Goal: Information Seeking & Learning: Learn about a topic

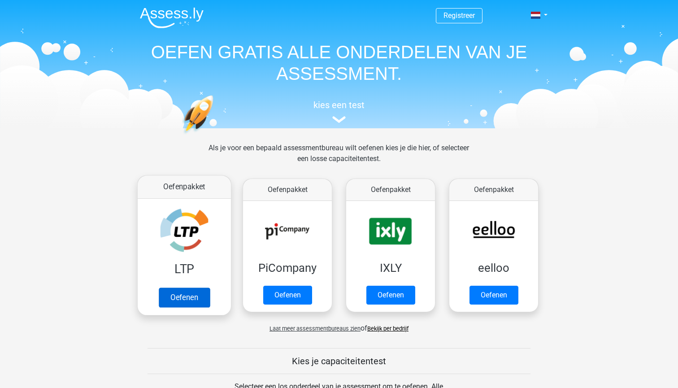
click at [189, 299] on link "Oefenen" at bounding box center [184, 298] width 51 height 20
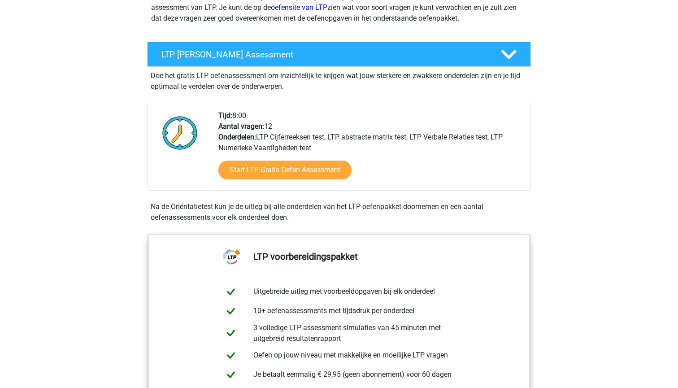
scroll to position [97, 0]
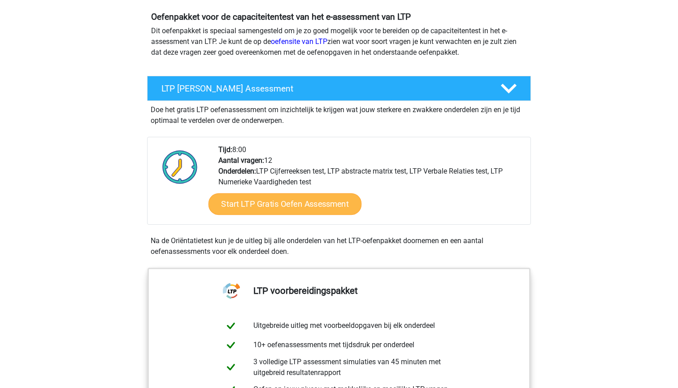
click at [299, 205] on link "Start LTP Gratis Oefen Assessment" at bounding box center [285, 204] width 153 height 22
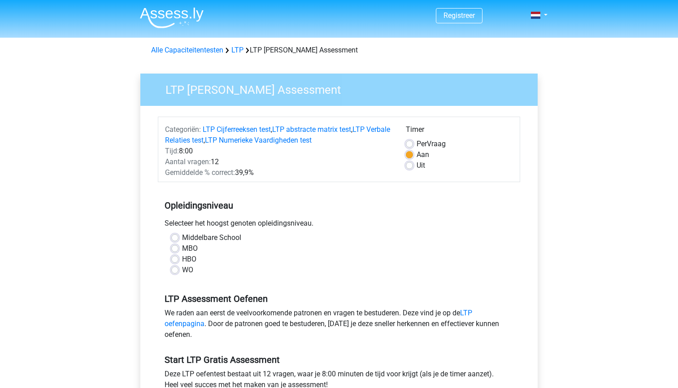
click at [182, 270] on label "WO" at bounding box center [187, 270] width 11 height 11
click at [174, 270] on input "WO" at bounding box center [174, 269] width 7 height 9
radio input "true"
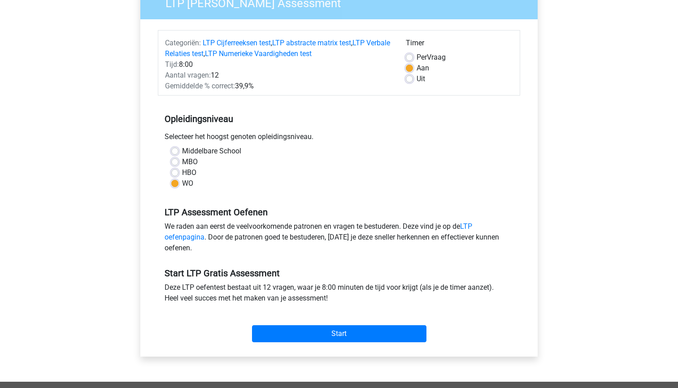
scroll to position [95, 0]
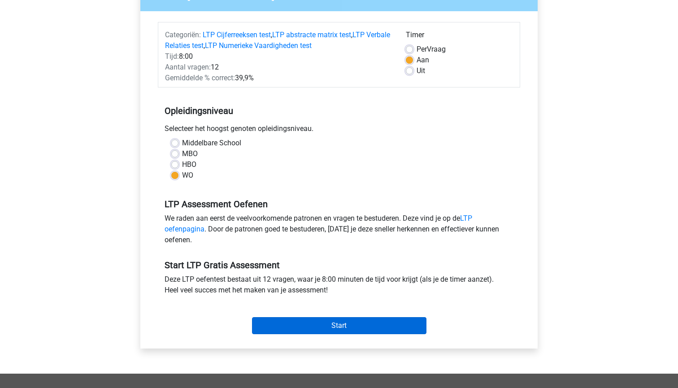
click at [351, 327] on input "Start" at bounding box center [339, 325] width 174 height 17
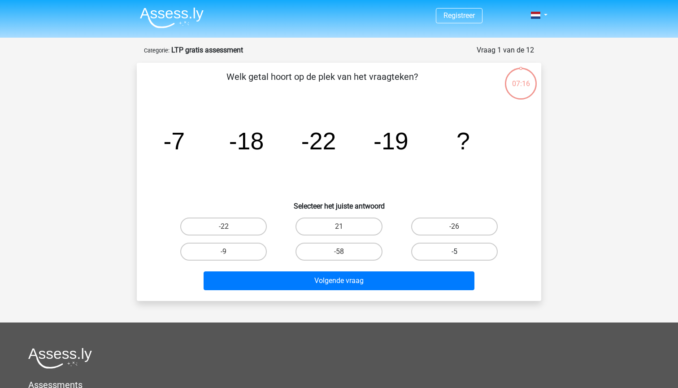
click at [441, 250] on label "-5" at bounding box center [454, 252] width 87 height 18
click at [454, 252] on input "-5" at bounding box center [457, 255] width 6 height 6
radio input "true"
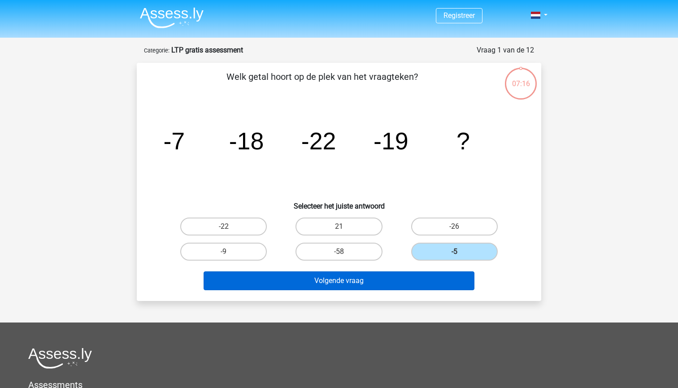
click at [392, 277] on button "Volgende vraag" at bounding box center [339, 280] width 271 height 19
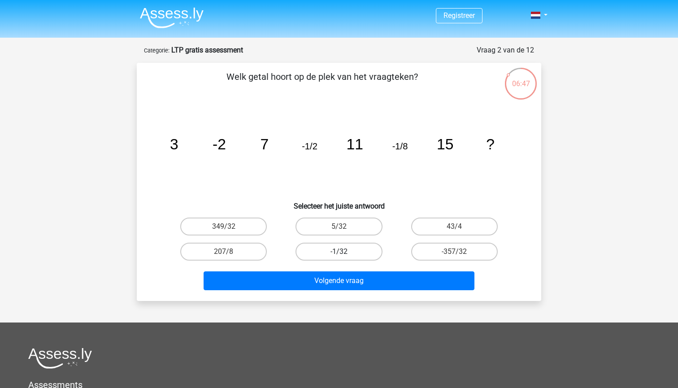
click at [340, 250] on label "-1/32" at bounding box center [339, 252] width 87 height 18
click at [340, 252] on input "-1/32" at bounding box center [342, 255] width 6 height 6
radio input "true"
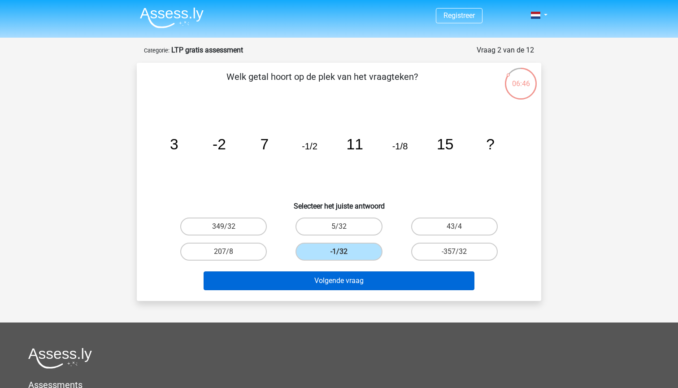
click at [353, 281] on button "Volgende vraag" at bounding box center [339, 280] width 271 height 19
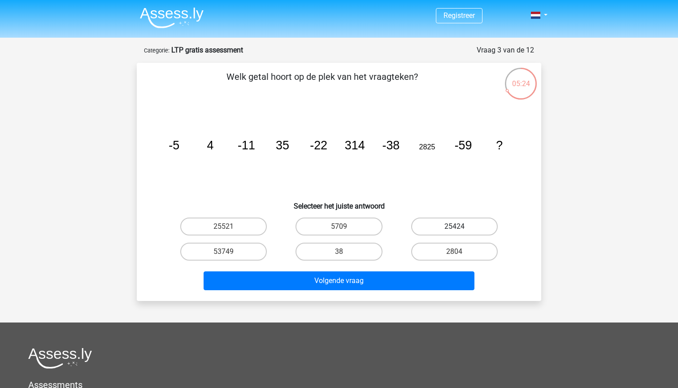
click at [443, 227] on label "25424" at bounding box center [454, 227] width 87 height 18
click at [454, 227] on input "25424" at bounding box center [457, 230] width 6 height 6
radio input "true"
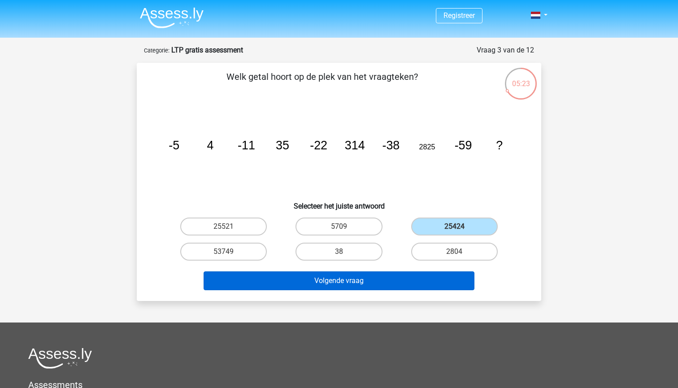
click at [416, 281] on button "Volgende vraag" at bounding box center [339, 280] width 271 height 19
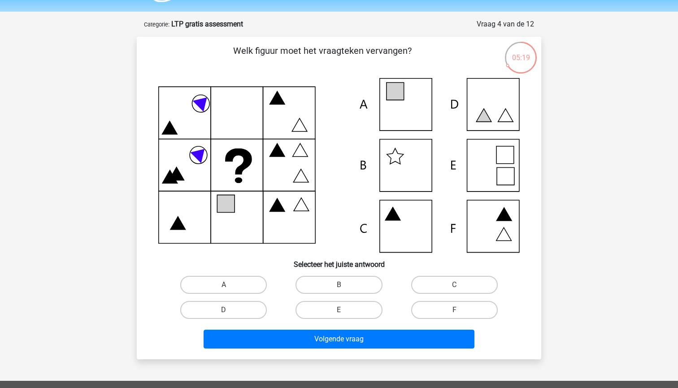
scroll to position [20, 0]
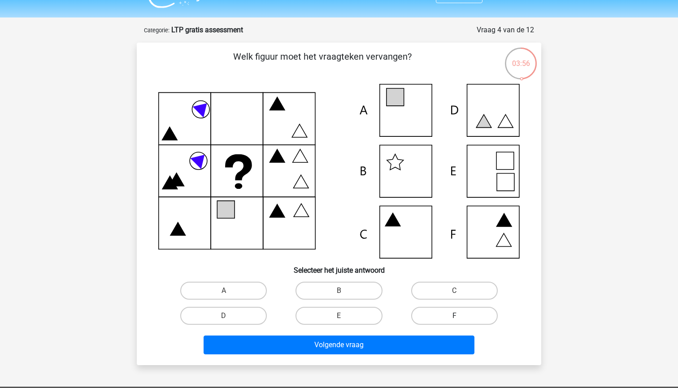
click at [442, 312] on label "F" at bounding box center [454, 316] width 87 height 18
click at [454, 316] on input "F" at bounding box center [457, 319] width 6 height 6
radio input "true"
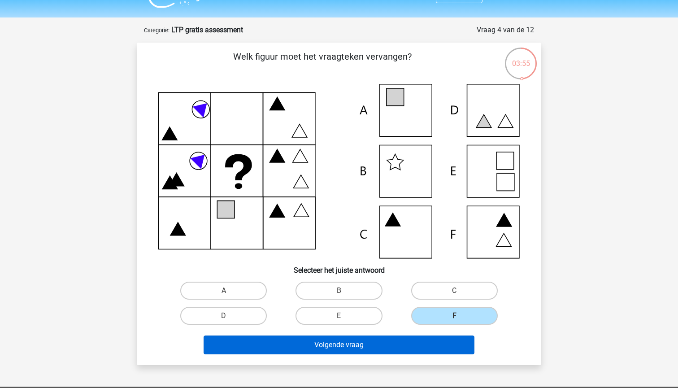
click at [419, 336] on button "Volgende vraag" at bounding box center [339, 345] width 271 height 19
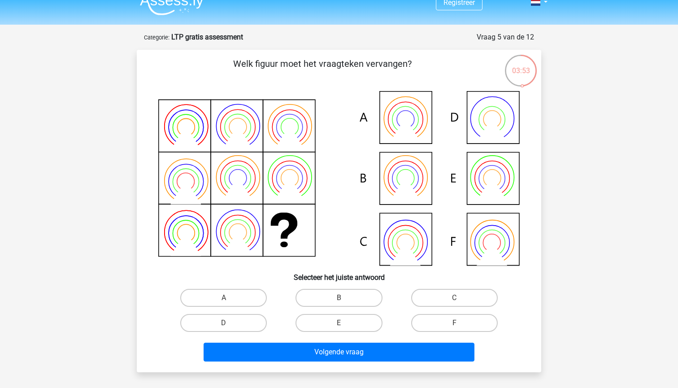
scroll to position [9, 0]
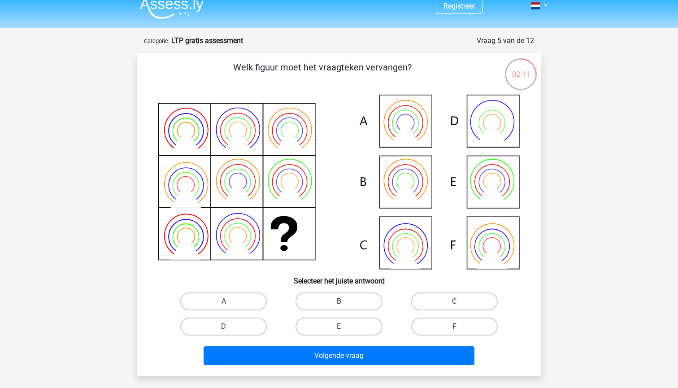
click at [320, 307] on label "B" at bounding box center [339, 301] width 87 height 18
click at [339, 307] on input "B" at bounding box center [342, 304] width 6 height 6
radio input "true"
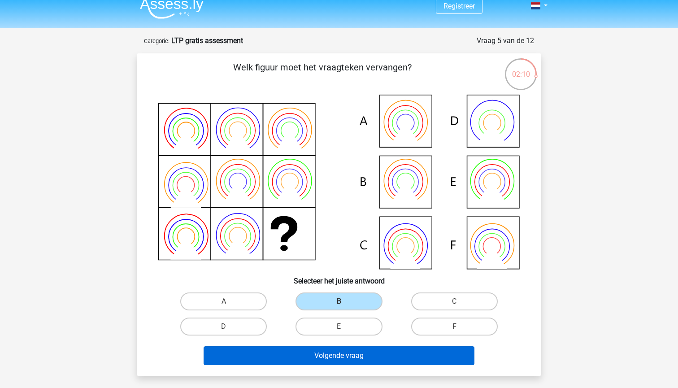
click at [350, 358] on button "Volgende vraag" at bounding box center [339, 355] width 271 height 19
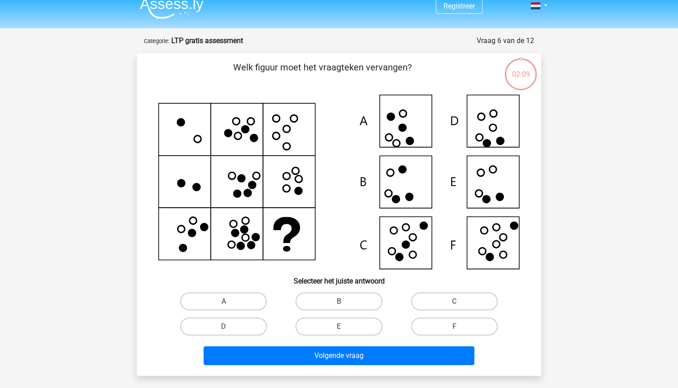
scroll to position [45, 0]
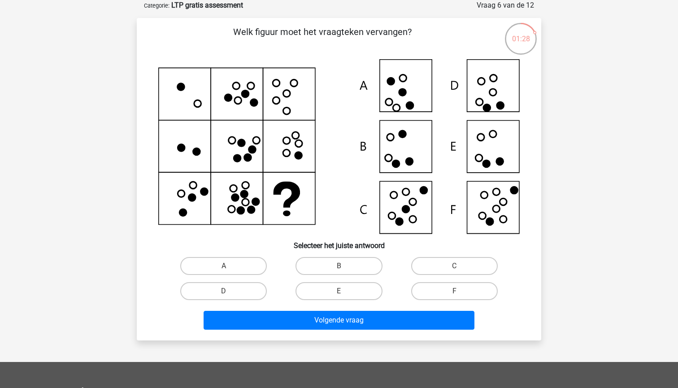
click at [498, 151] on icon at bounding box center [339, 146] width 362 height 174
click at [490, 148] on icon at bounding box center [339, 146] width 362 height 174
click at [348, 292] on label "E" at bounding box center [339, 291] width 87 height 18
click at [345, 292] on input "E" at bounding box center [342, 294] width 6 height 6
radio input "true"
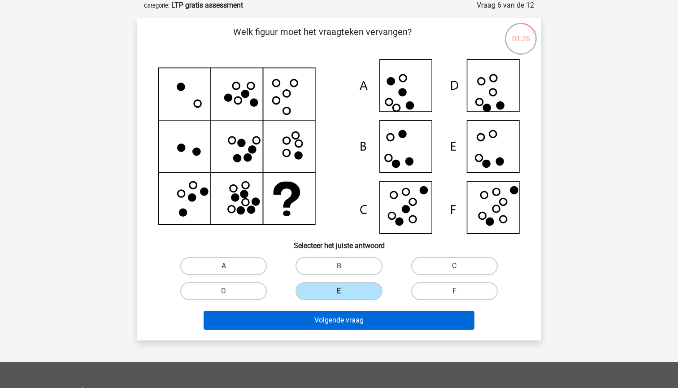
click at [361, 322] on button "Volgende vraag" at bounding box center [339, 320] width 271 height 19
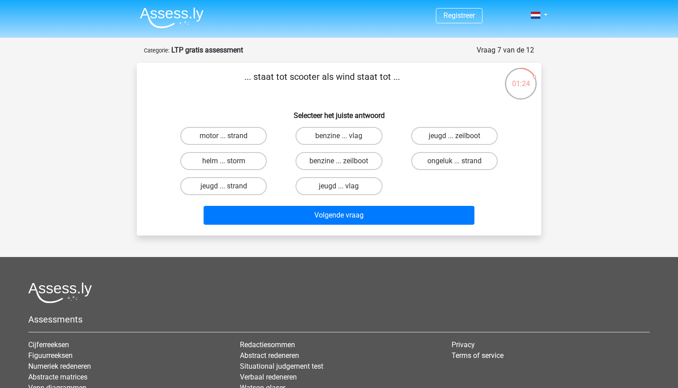
scroll to position [0, 0]
click at [349, 159] on label "benzine ... zeilboot" at bounding box center [339, 161] width 87 height 18
click at [345, 161] on input "benzine ... zeilboot" at bounding box center [342, 164] width 6 height 6
radio input "true"
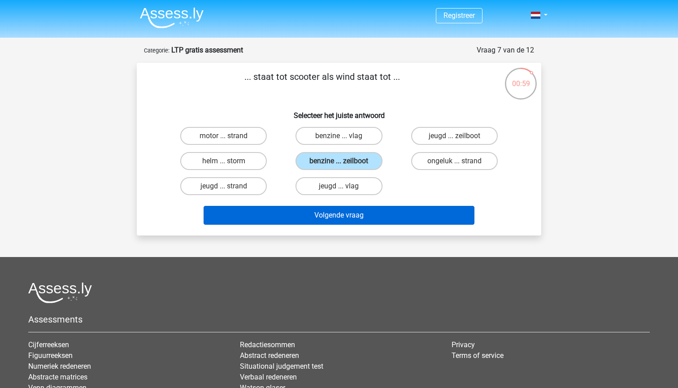
click at [368, 216] on button "Volgende vraag" at bounding box center [339, 215] width 271 height 19
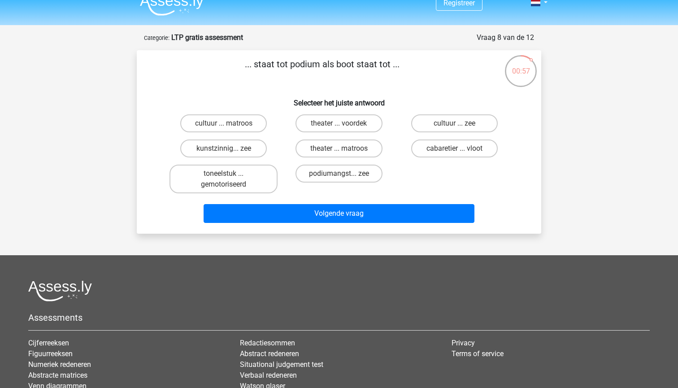
scroll to position [2, 0]
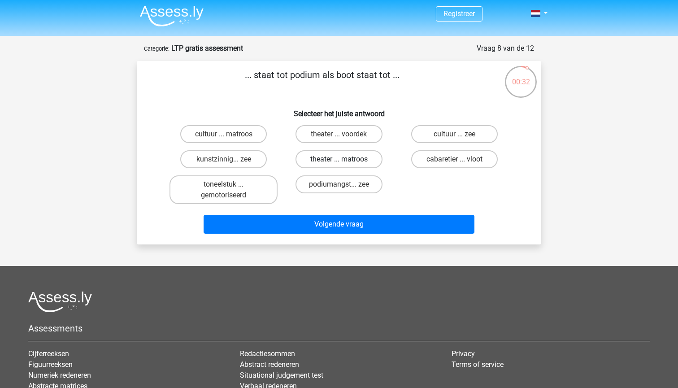
click at [350, 161] on label "theater ... matroos" at bounding box center [339, 159] width 87 height 18
click at [345, 161] on input "theater ... matroos" at bounding box center [342, 162] width 6 height 6
radio input "true"
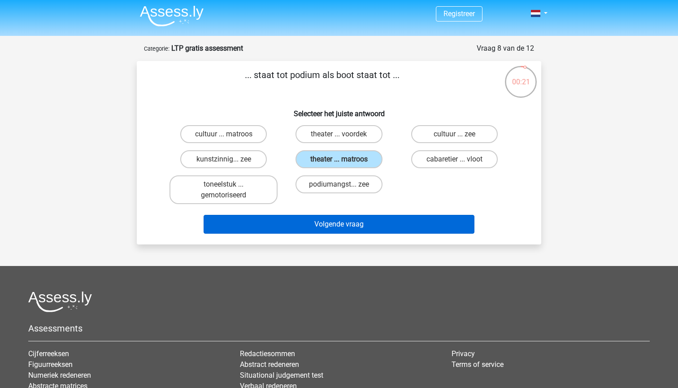
click at [361, 228] on button "Volgende vraag" at bounding box center [339, 224] width 271 height 19
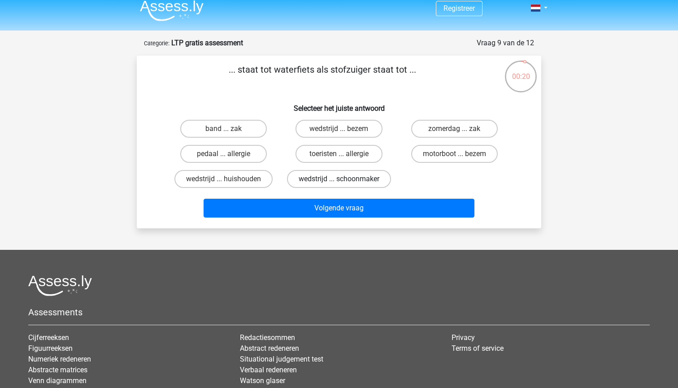
scroll to position [0, 0]
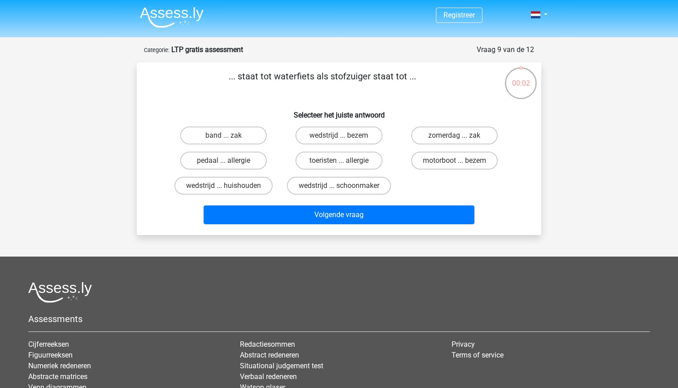
click at [460, 136] on input "zomerdag ... zak" at bounding box center [457, 138] width 6 height 6
radio input "true"
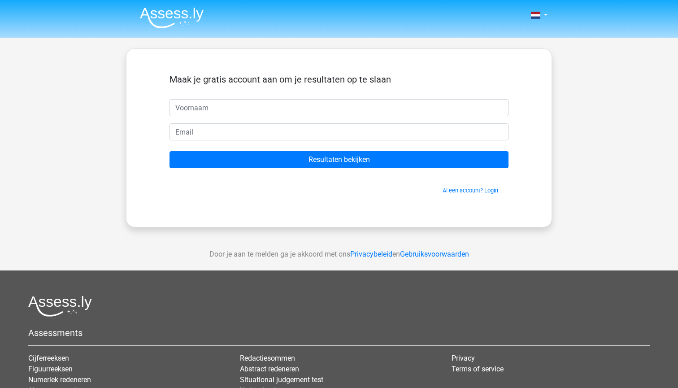
scroll to position [0, 0]
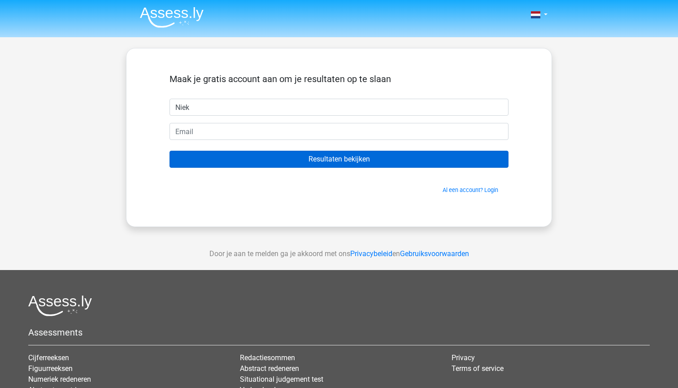
type input "Niek"
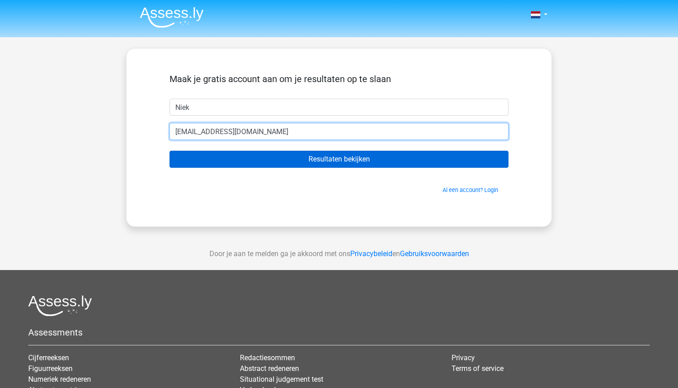
type input "niek.beuker@gmail.com"
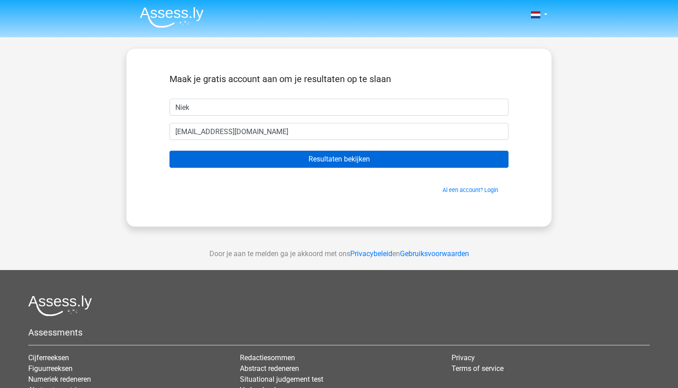
click at [406, 157] on input "Resultaten bekijken" at bounding box center [339, 159] width 339 height 17
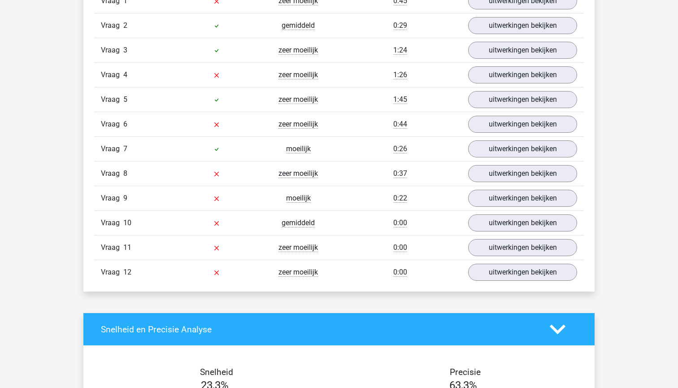
scroll to position [868, 0]
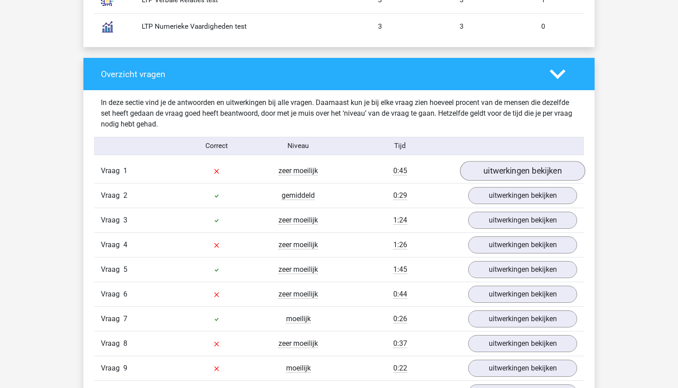
click at [488, 163] on link "uitwerkingen bekijken" at bounding box center [522, 171] width 125 height 20
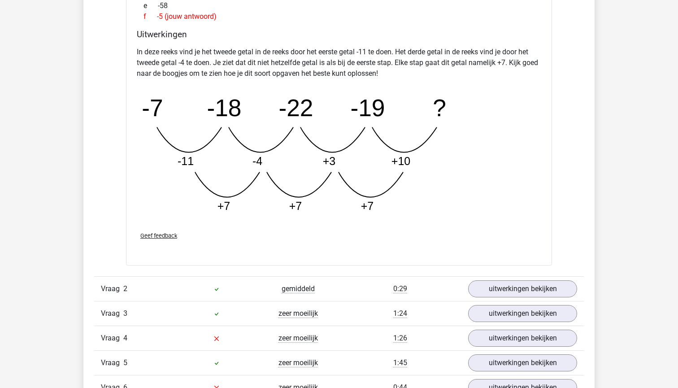
scroll to position [1291, 0]
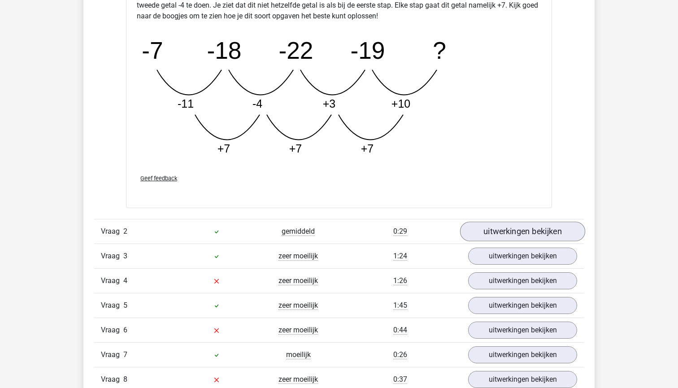
click at [495, 232] on link "uitwerkingen bekijken" at bounding box center [522, 232] width 125 height 20
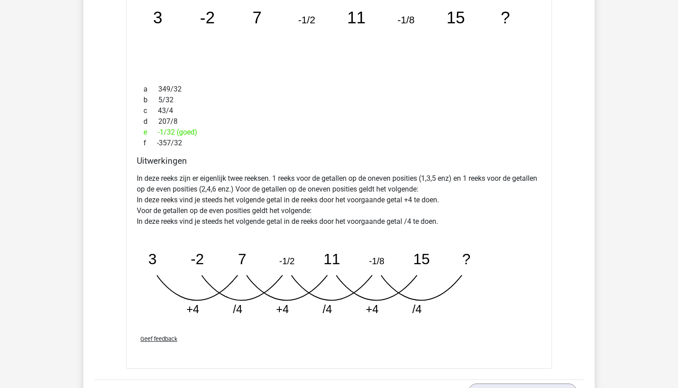
scroll to position [1722, 0]
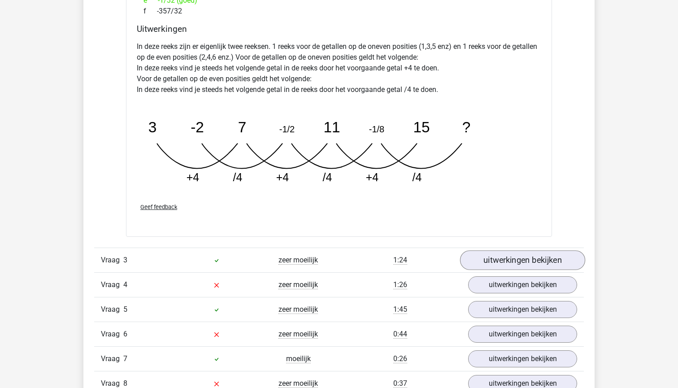
click at [493, 258] on link "uitwerkingen bekijken" at bounding box center [522, 260] width 125 height 20
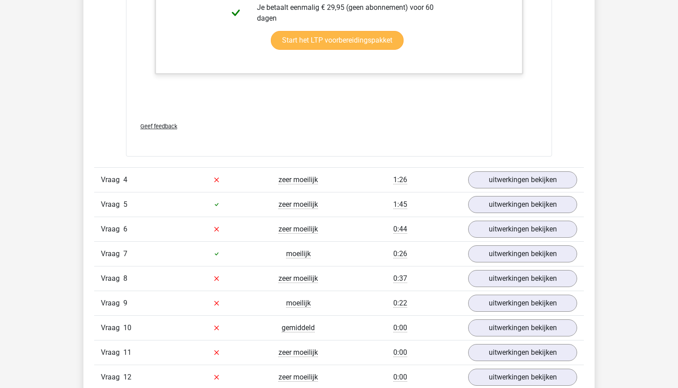
scroll to position [2384, 0]
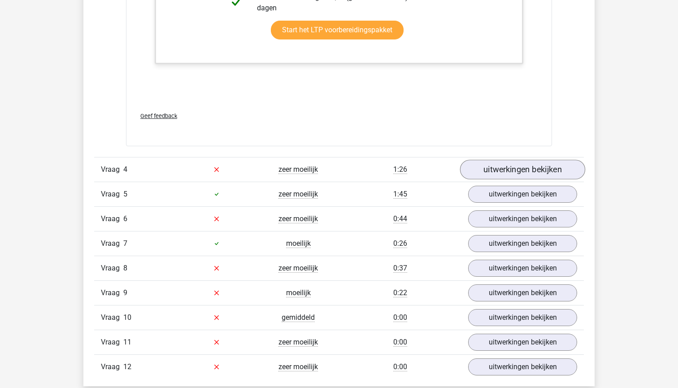
click at [502, 170] on link "uitwerkingen bekijken" at bounding box center [522, 170] width 125 height 20
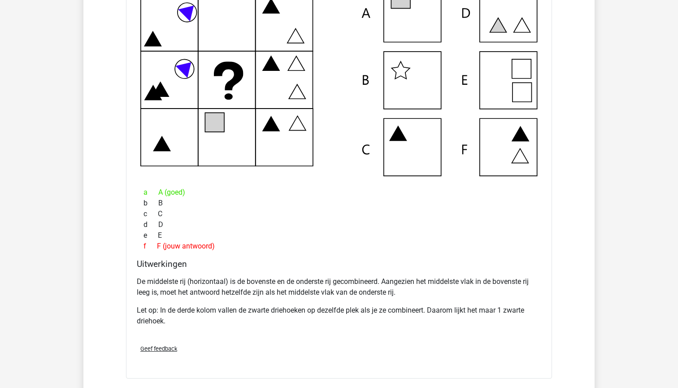
scroll to position [2689, 0]
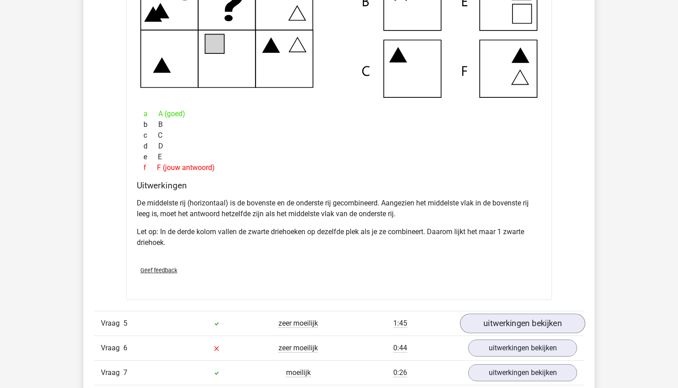
click at [519, 322] on link "uitwerkingen bekijken" at bounding box center [522, 324] width 125 height 20
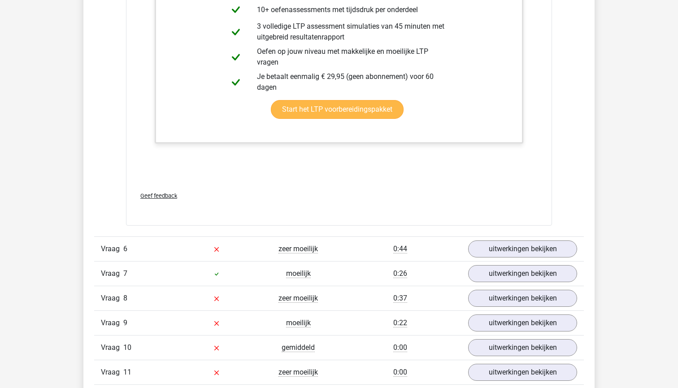
scroll to position [3435, 0]
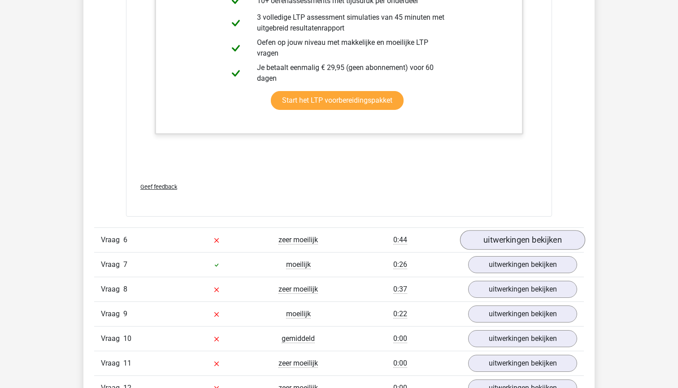
click at [497, 238] on link "uitwerkingen bekijken" at bounding box center [522, 240] width 125 height 20
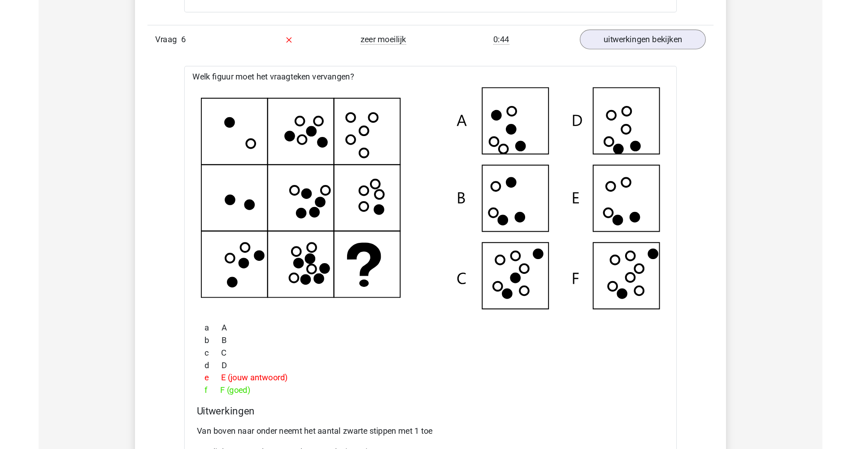
scroll to position [3641, 0]
